Goal: Find specific page/section: Find specific page/section

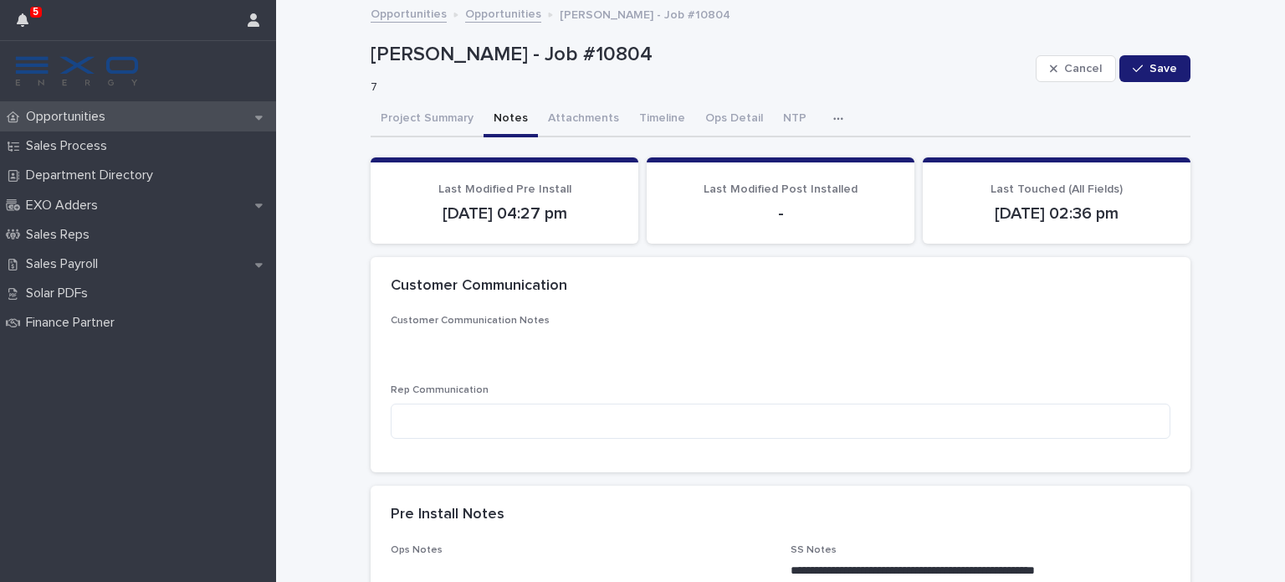
click at [80, 115] on p "Opportunities" at bounding box center [69, 117] width 100 height 16
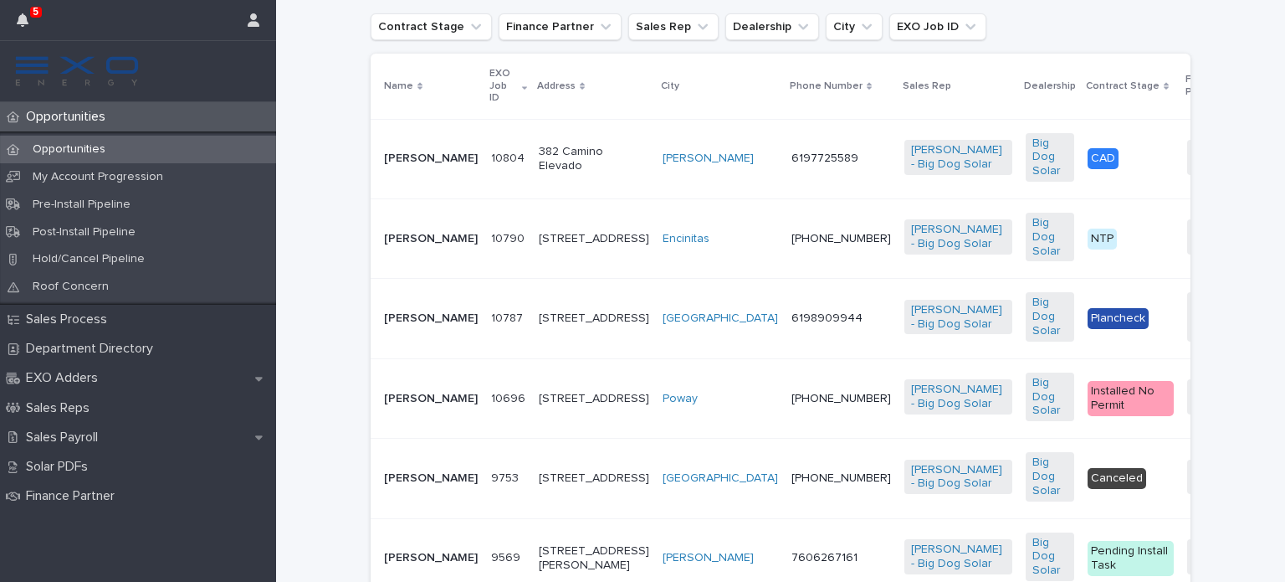
scroll to position [415, 0]
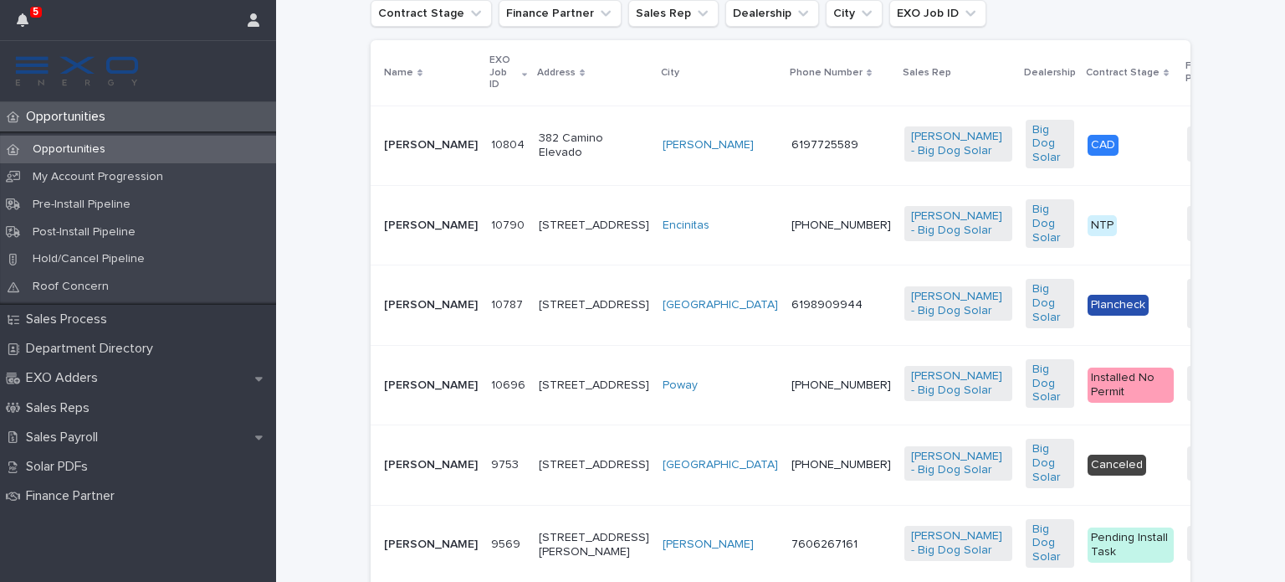
click at [390, 228] on p "Jennifer Sampson" at bounding box center [431, 225] width 94 height 14
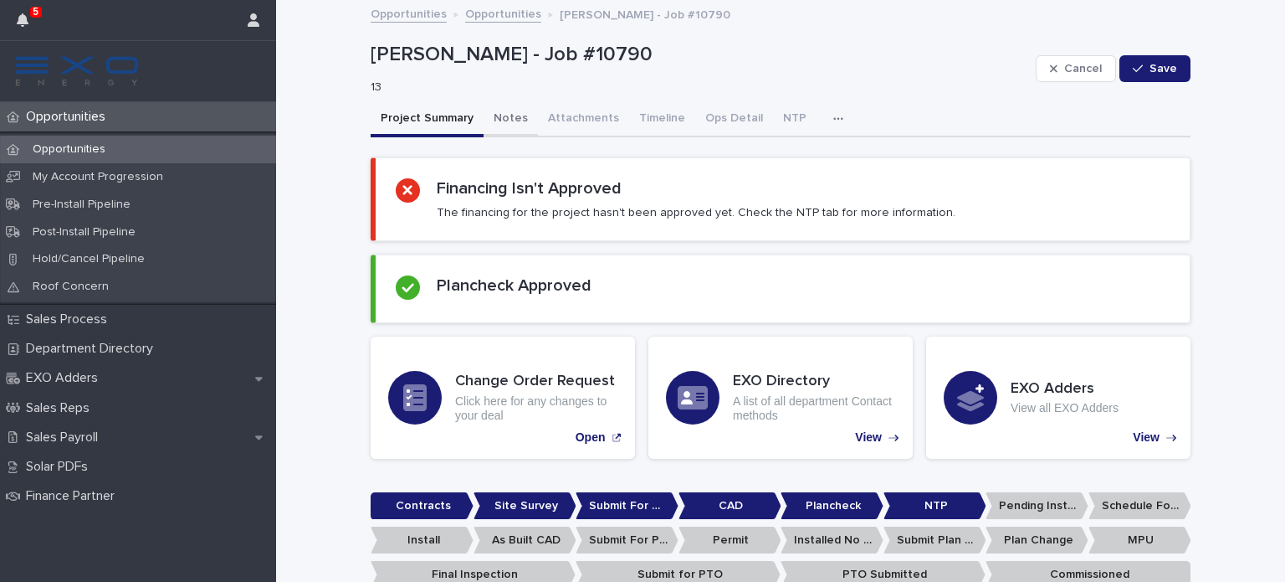
click at [504, 116] on button "Notes" at bounding box center [511, 119] width 54 height 35
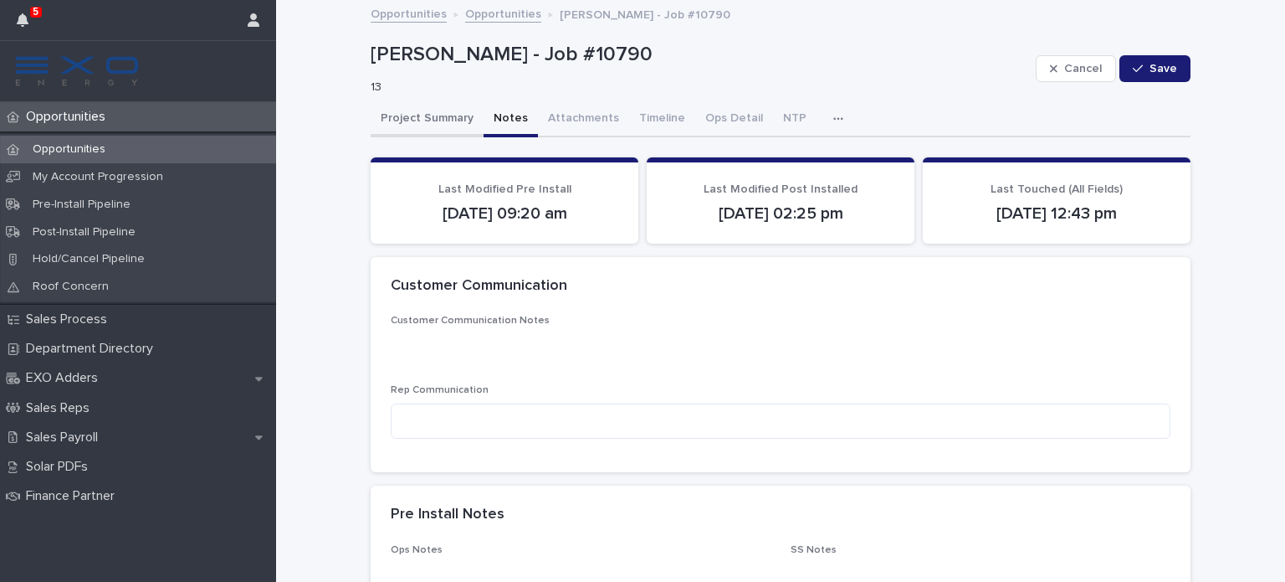
click at [425, 115] on button "Project Summary" at bounding box center [427, 119] width 113 height 35
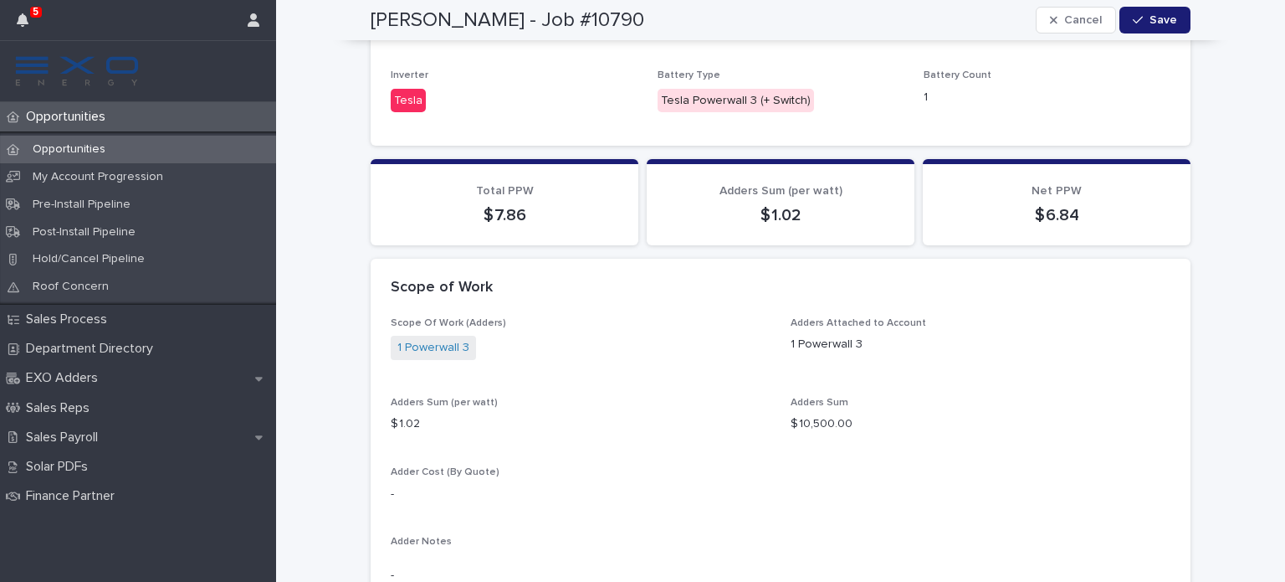
scroll to position [1419, 0]
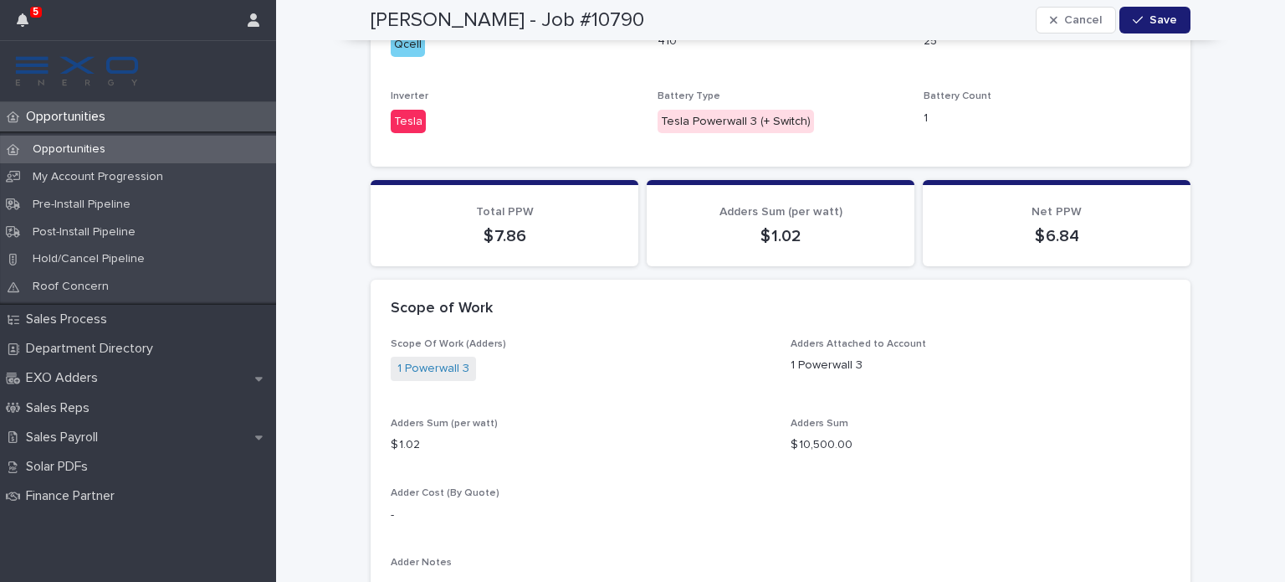
click at [1212, 163] on div "Loading... Saving… Loading... Saving… Jennifer Sampson - Job #10790 Cancel Save…" at bounding box center [780, 13] width 1009 height 2860
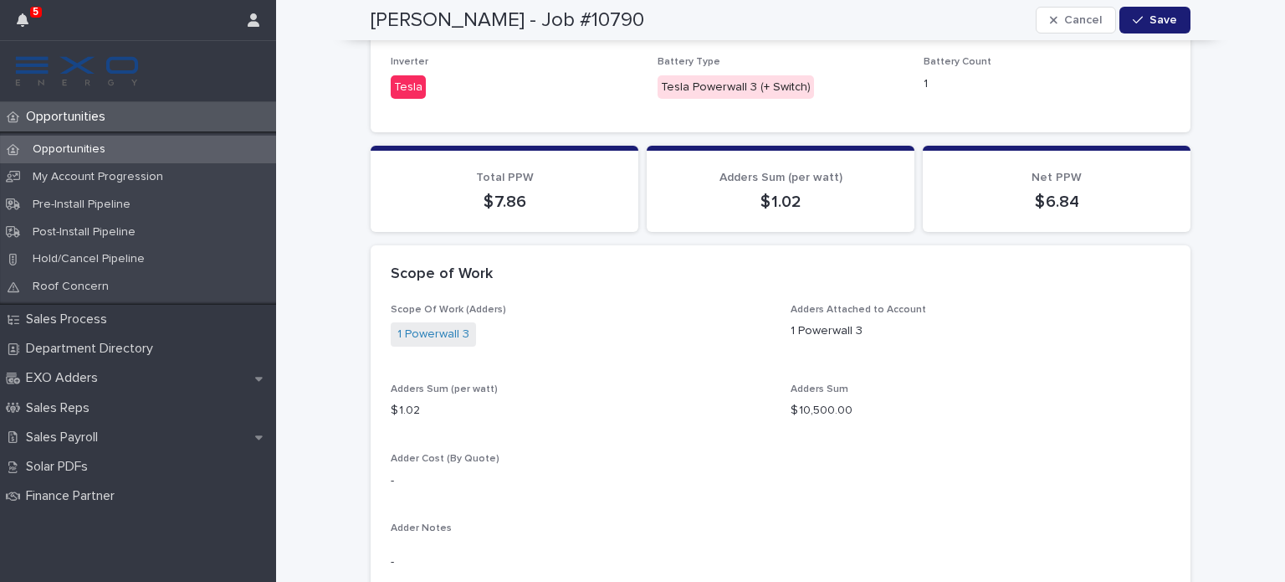
click at [88, 110] on p "Opportunities" at bounding box center [69, 117] width 100 height 16
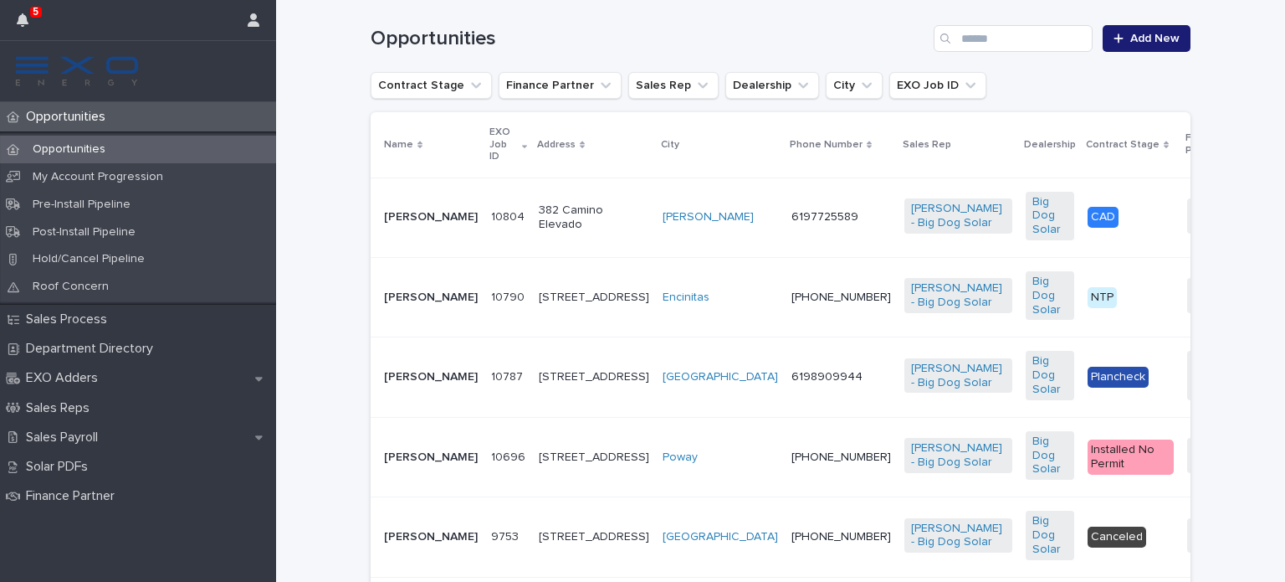
scroll to position [349, 0]
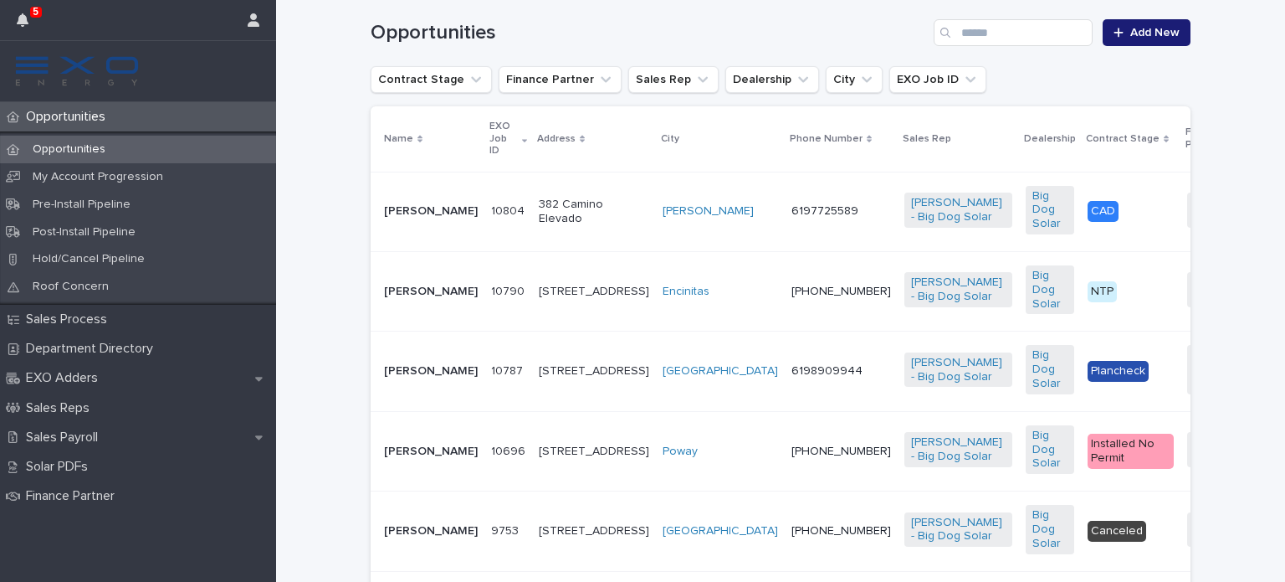
click at [392, 378] on p "Laurie Sander" at bounding box center [431, 371] width 94 height 14
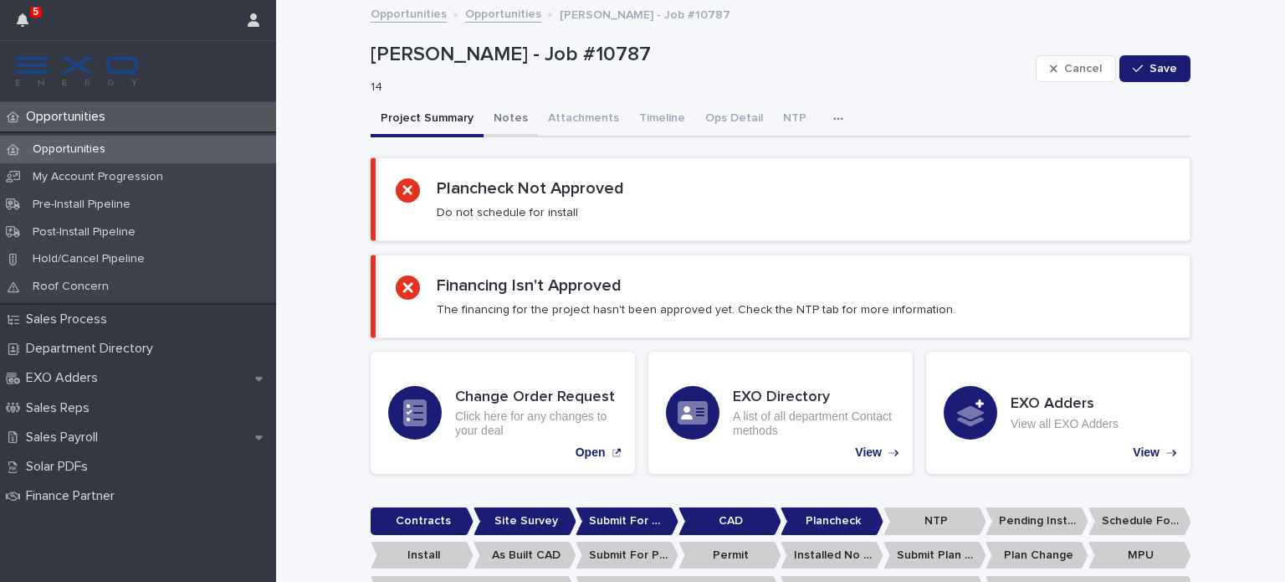
click at [495, 118] on button "Notes" at bounding box center [511, 119] width 54 height 35
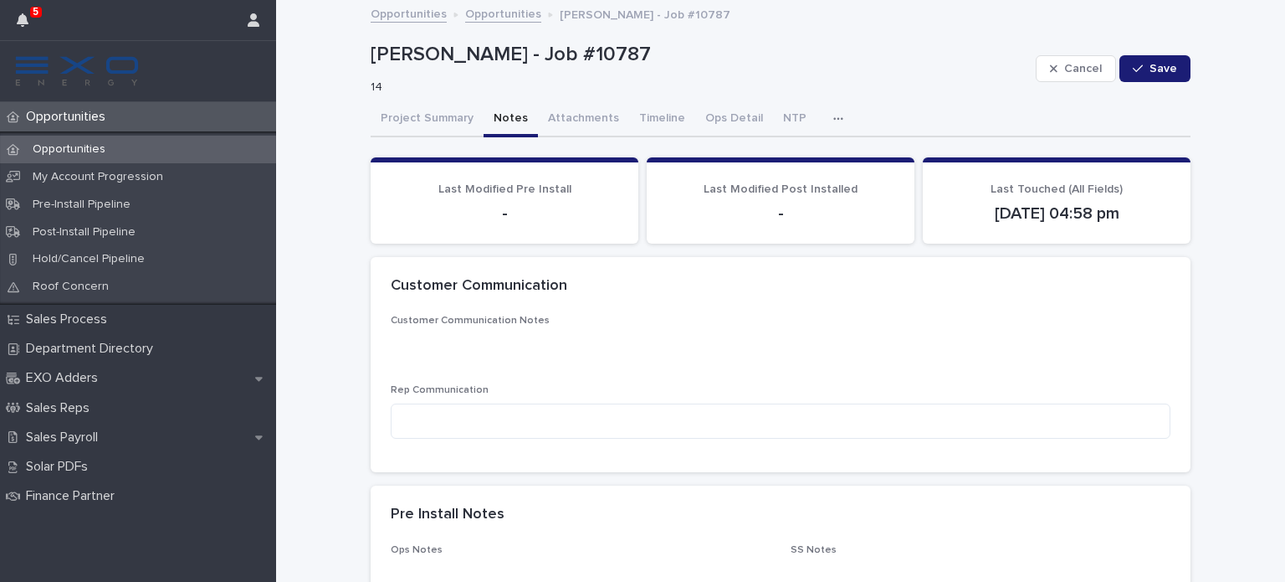
click at [94, 110] on p "Opportunities" at bounding box center [69, 117] width 100 height 16
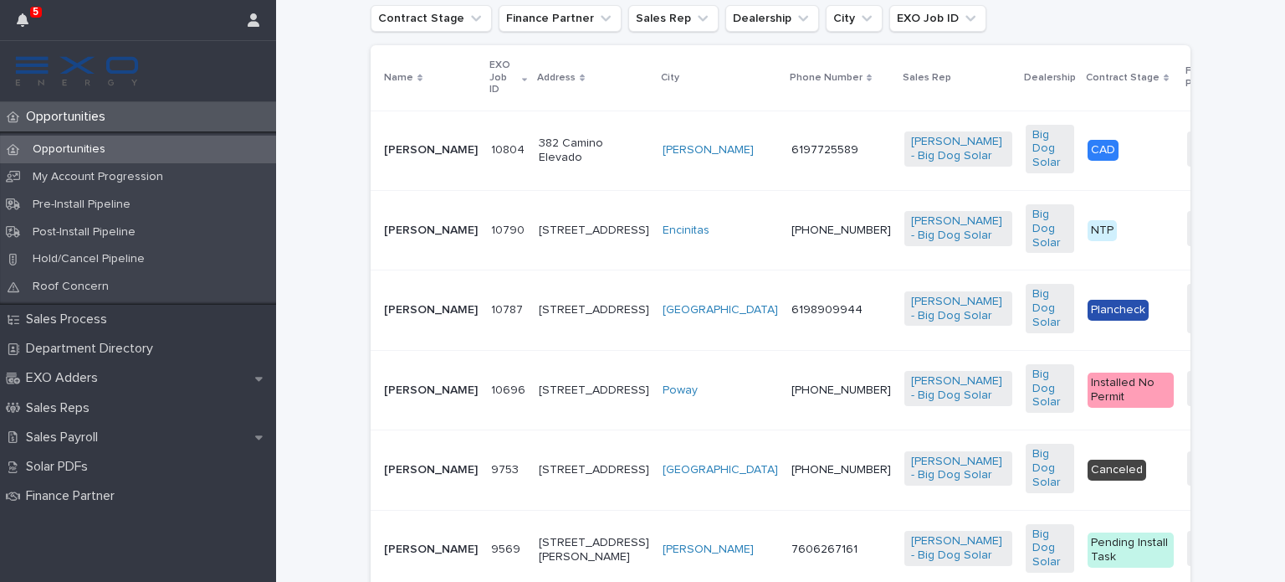
scroll to position [418, 0]
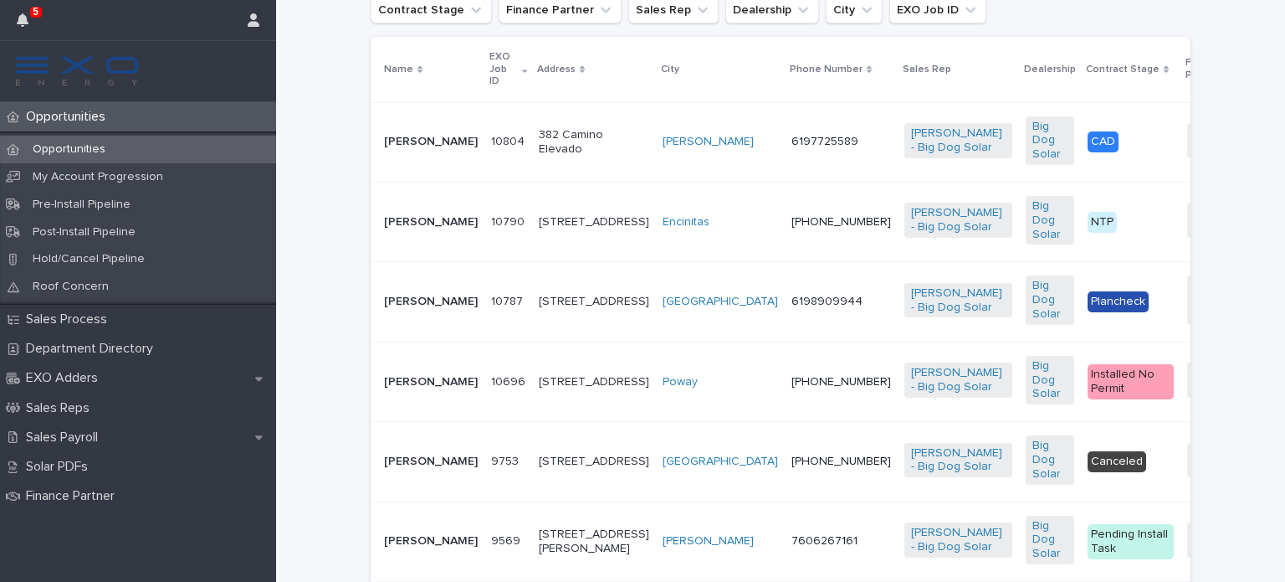
click at [401, 389] on p "Michael Rivera" at bounding box center [431, 382] width 94 height 14
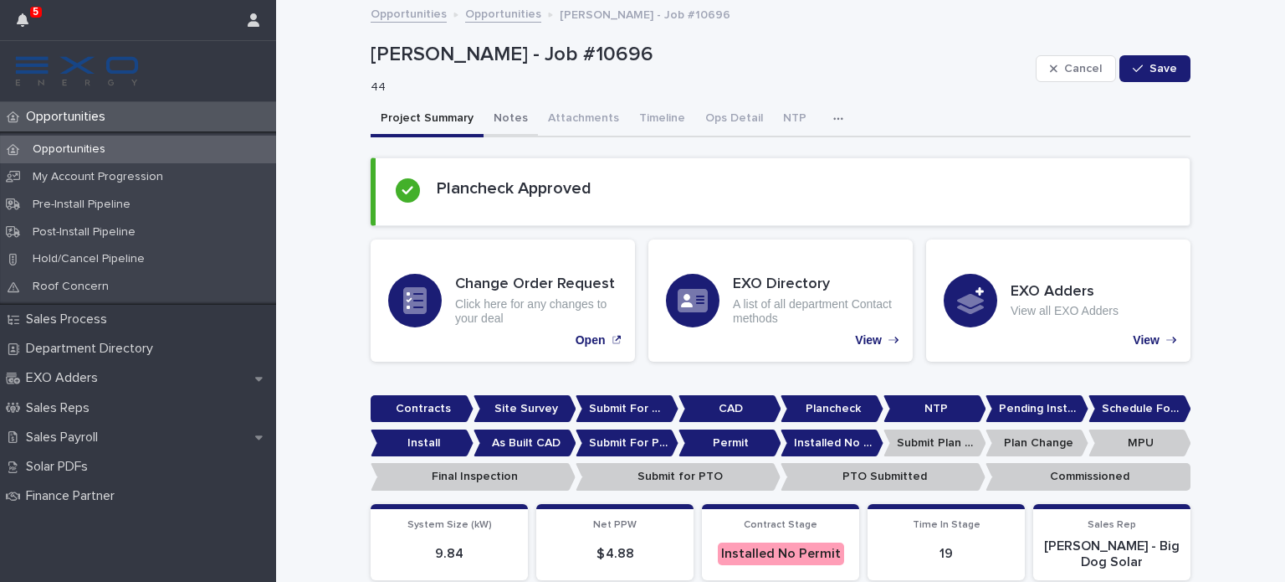
click at [495, 111] on button "Notes" at bounding box center [511, 119] width 54 height 35
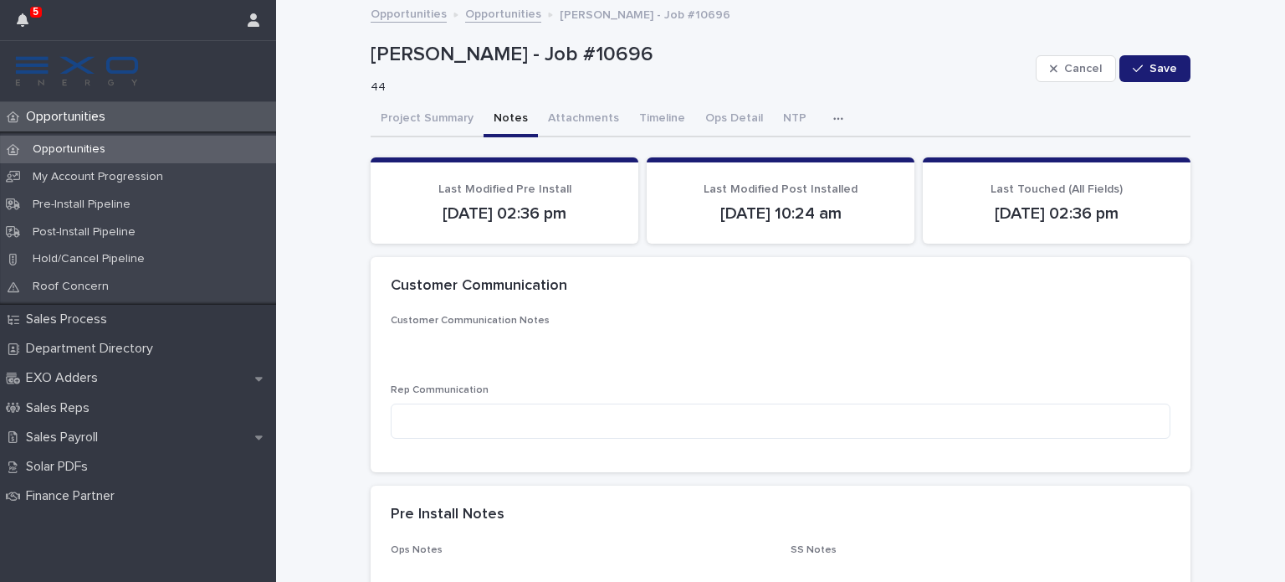
click at [73, 116] on p "Opportunities" at bounding box center [69, 117] width 100 height 16
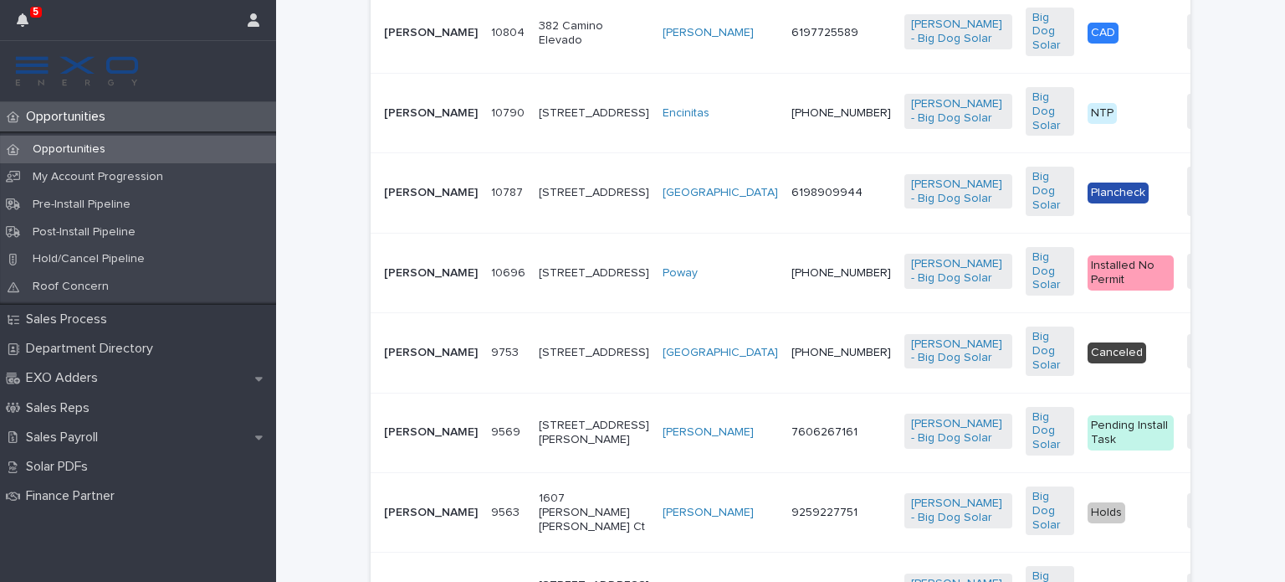
scroll to position [519, 0]
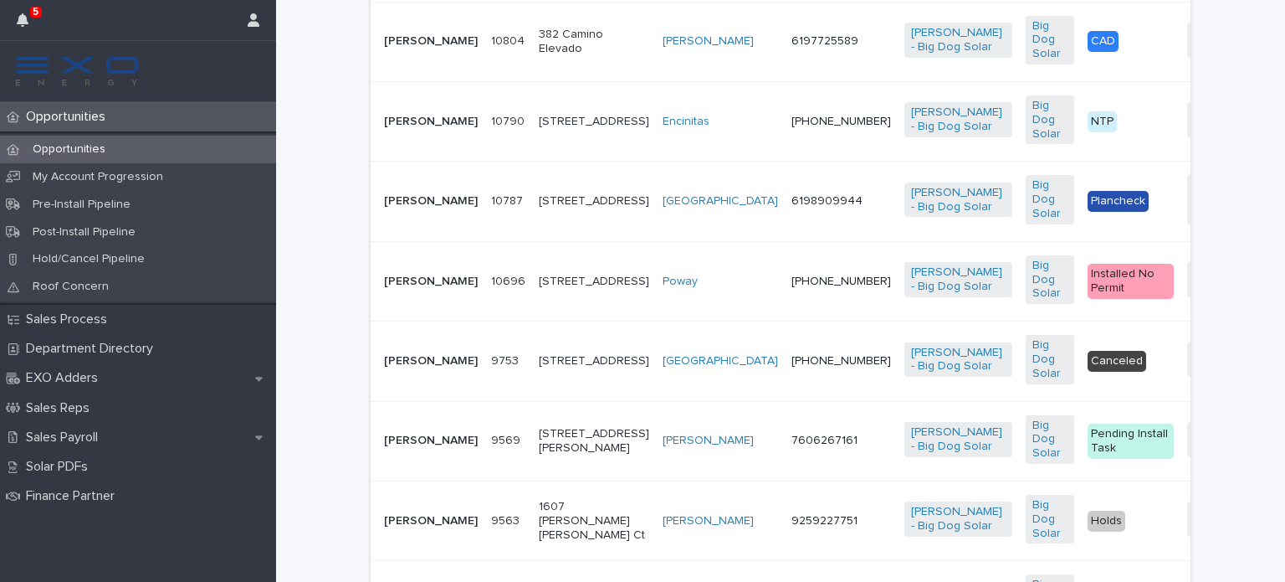
click at [384, 129] on p "Jennifer Sampson" at bounding box center [431, 122] width 94 height 14
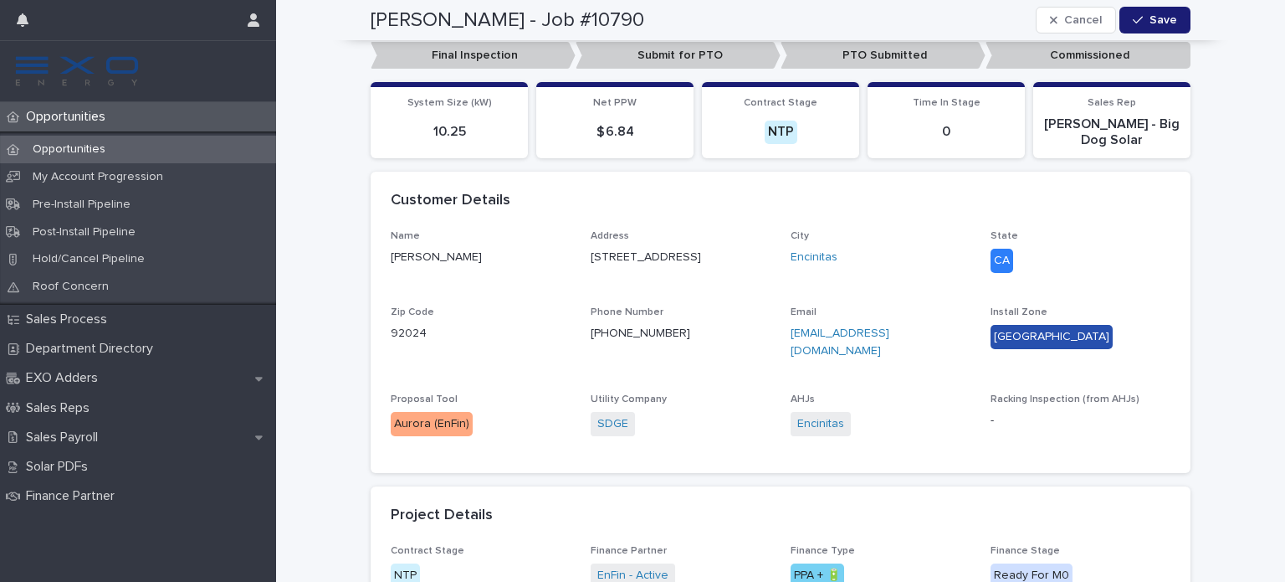
scroll to position [520, 0]
click at [57, 106] on div "Opportunities" at bounding box center [138, 116] width 276 height 29
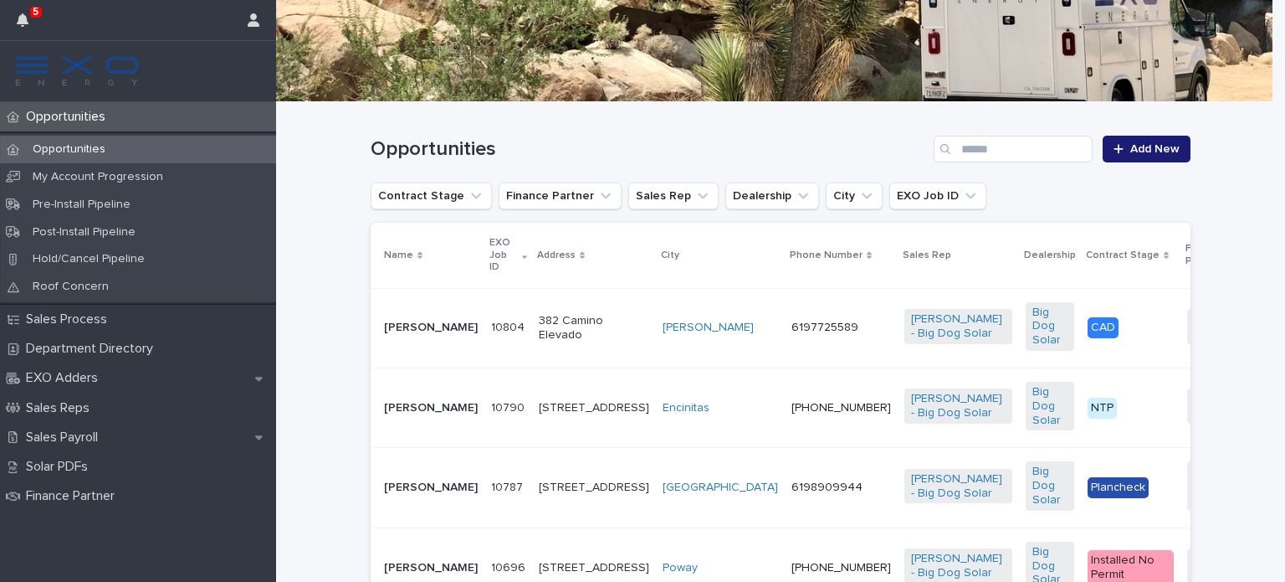
scroll to position [239, 0]
